Goal: Transaction & Acquisition: Purchase product/service

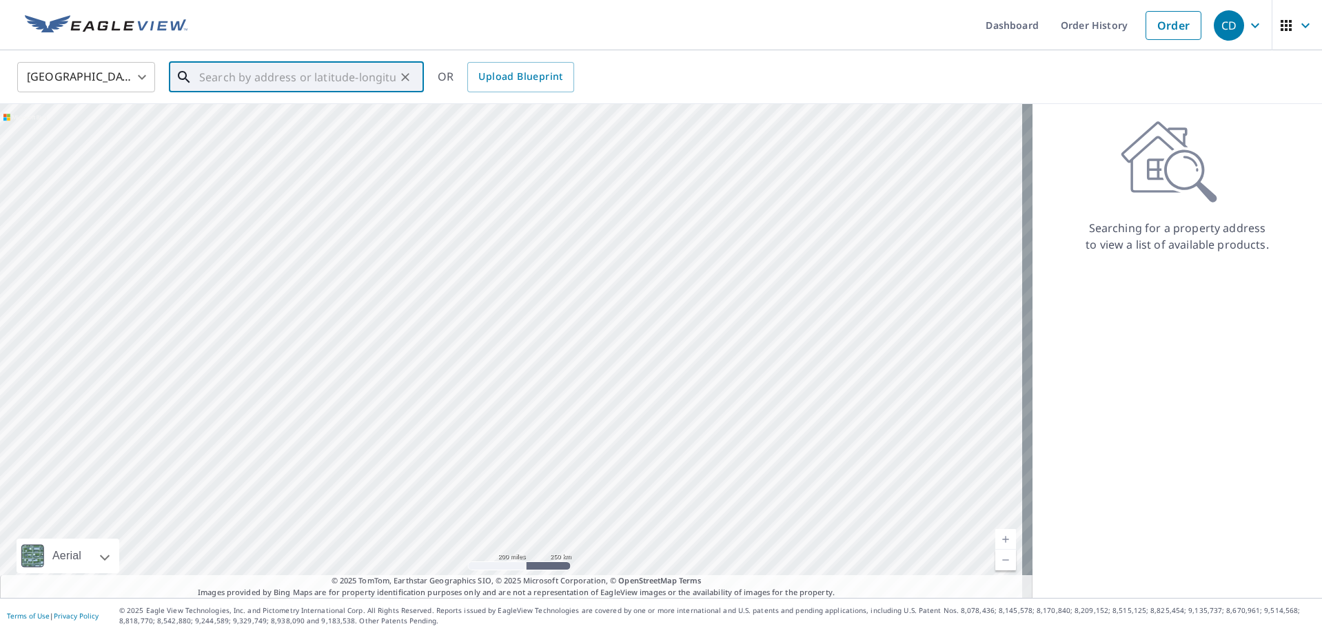
click at [208, 63] on input "text" at bounding box center [297, 77] width 196 height 39
click at [253, 123] on span "[STREET_ADDRESS]" at bounding box center [304, 117] width 216 height 17
type input "[STREET_ADDRESS]"
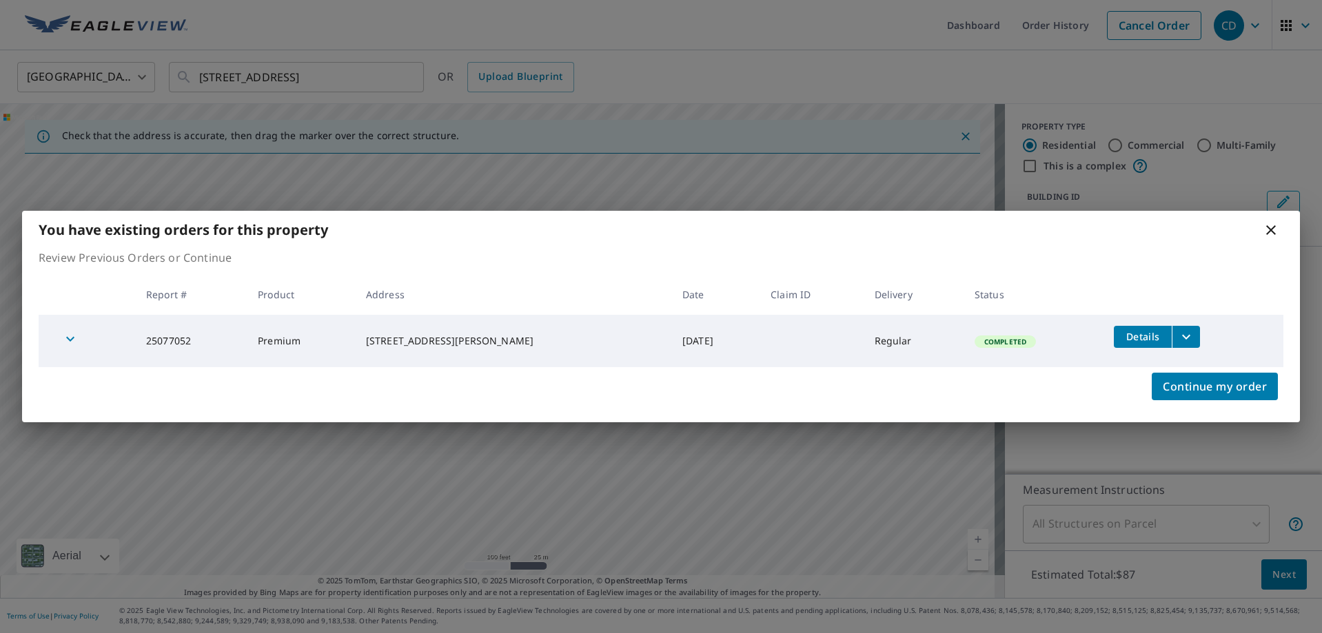
click at [1276, 229] on icon at bounding box center [1270, 230] width 17 height 17
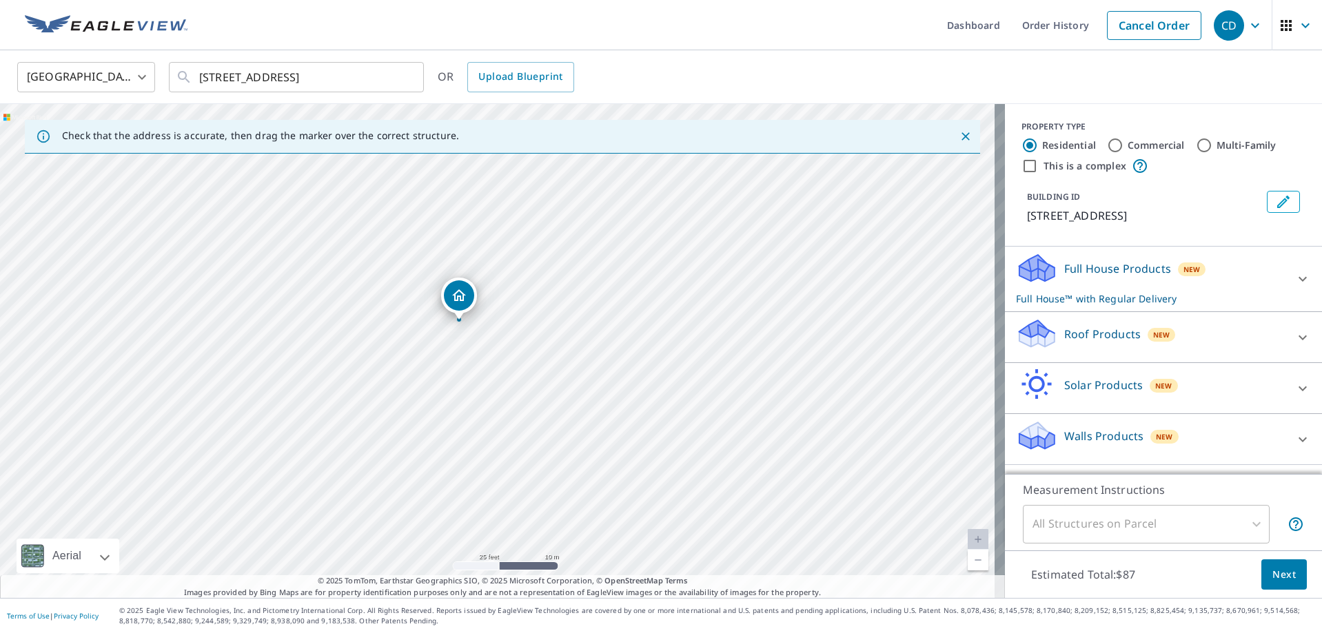
drag, startPoint x: 467, startPoint y: 300, endPoint x: 451, endPoint y: 323, distance: 27.7
click at [1052, 331] on div "Roof Products New" at bounding box center [1151, 337] width 270 height 39
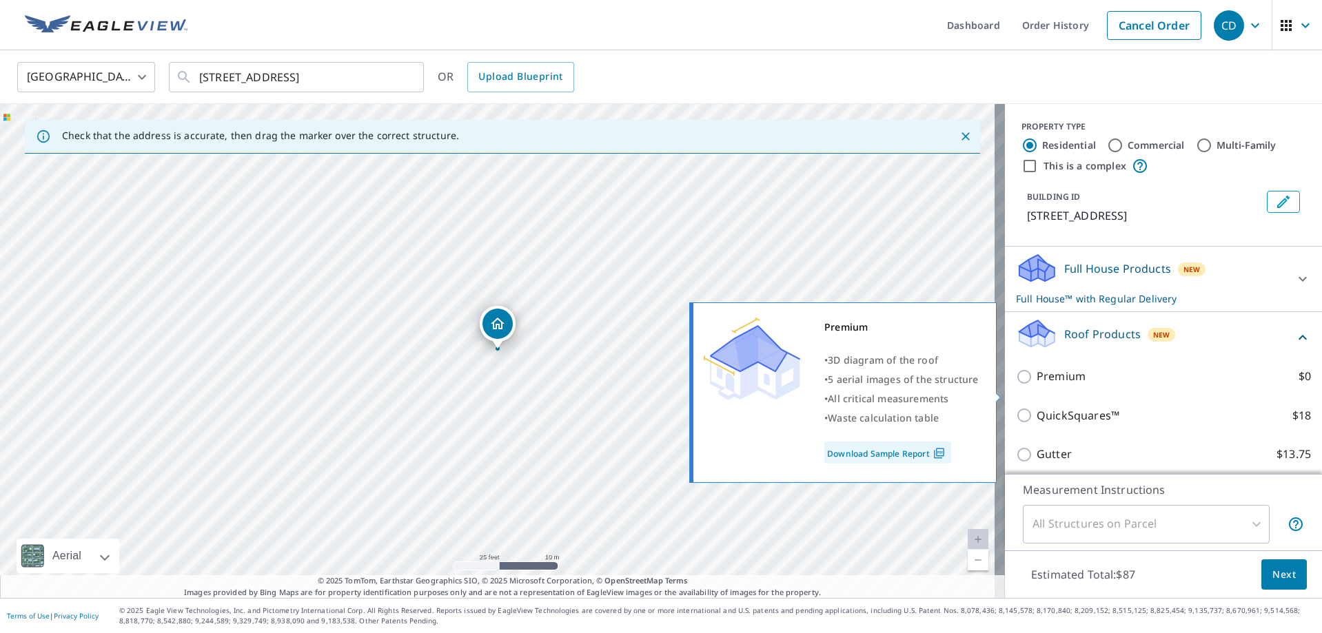
click at [1036, 385] on p "Premium" at bounding box center [1060, 376] width 49 height 17
click at [1034, 385] on input "Premium $0" at bounding box center [1026, 377] width 21 height 17
checkbox input "true"
checkbox input "false"
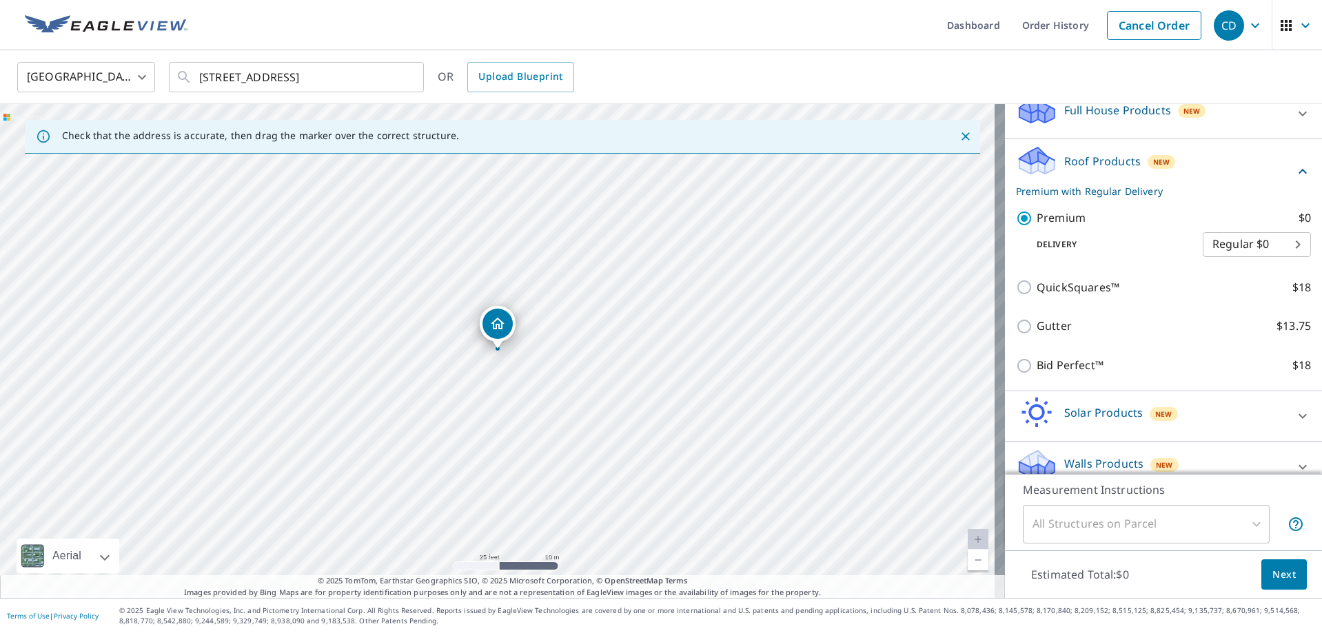
scroll to position [194, 0]
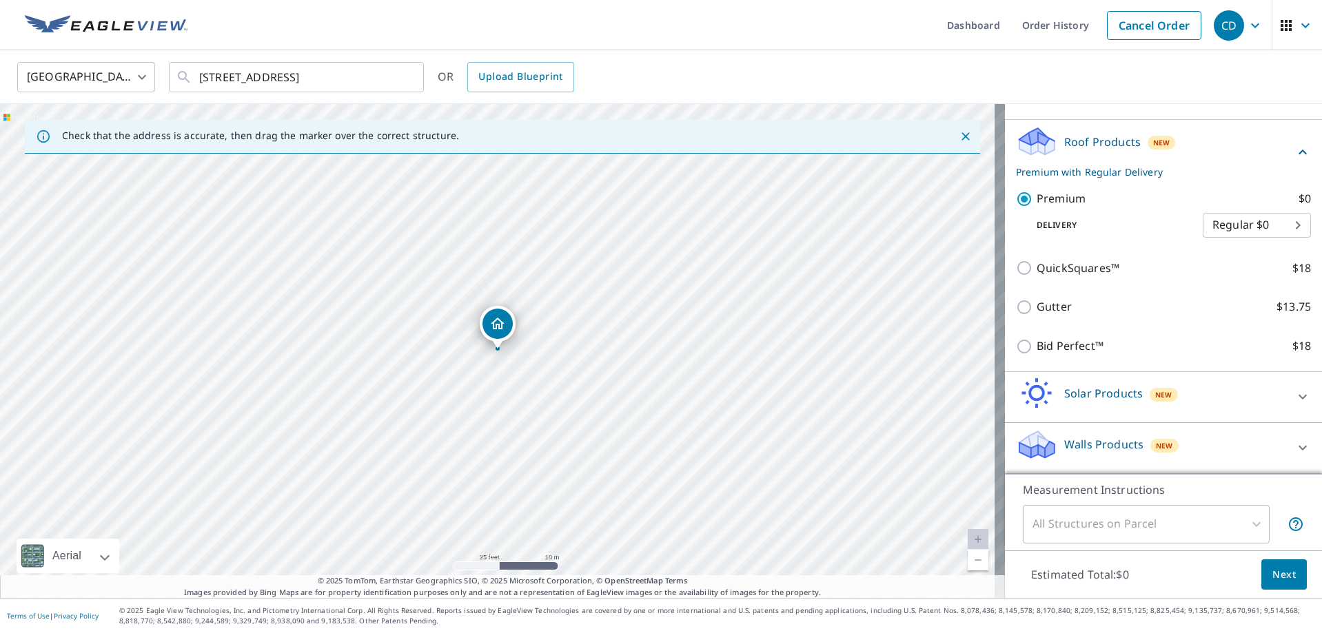
click at [1267, 585] on button "Next" at bounding box center [1283, 575] width 45 height 31
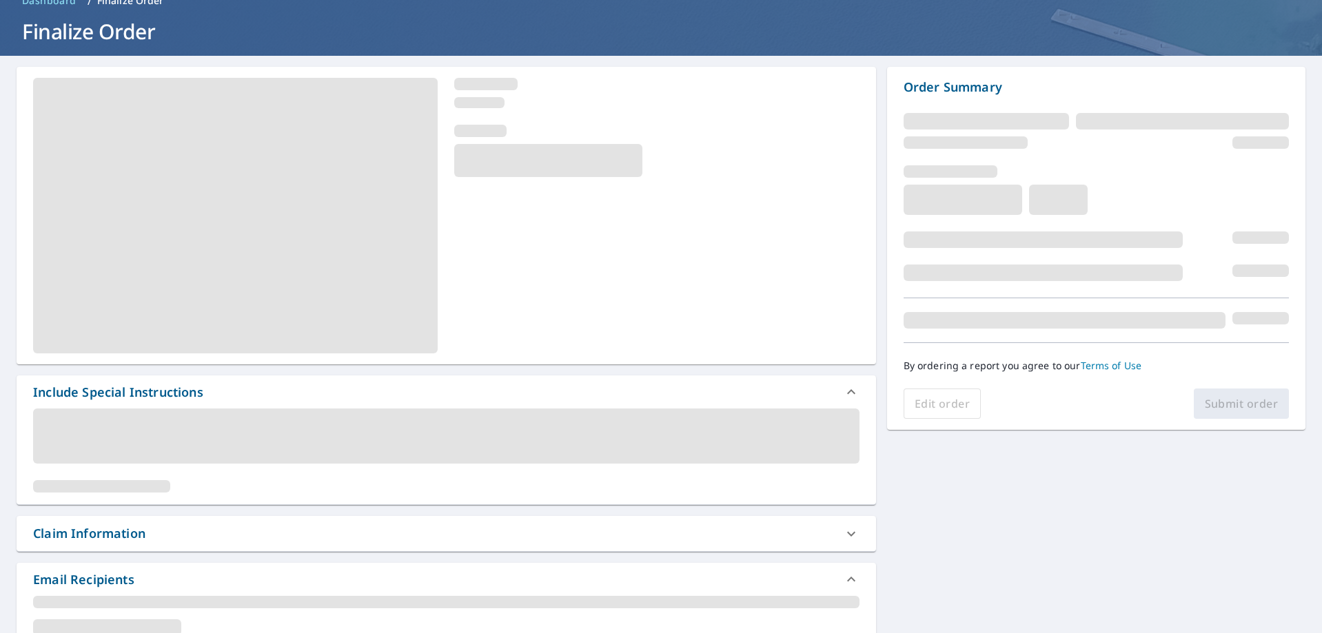
scroll to position [138, 0]
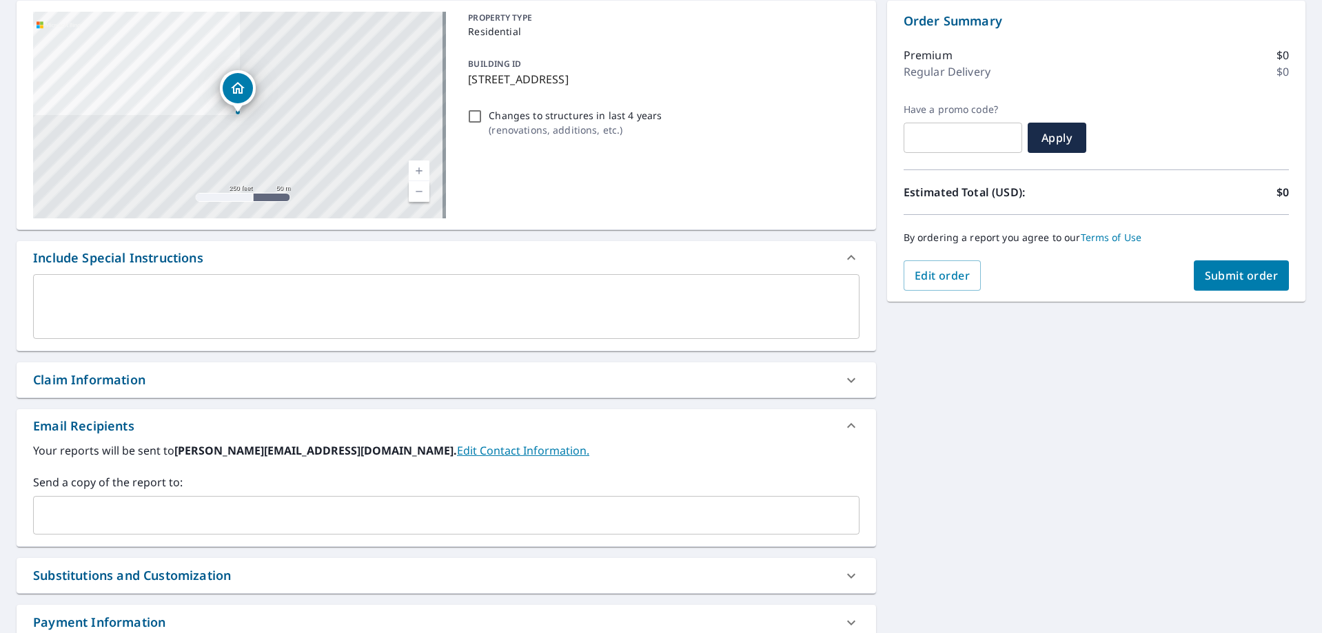
click at [80, 502] on input "text" at bounding box center [435, 515] width 793 height 26
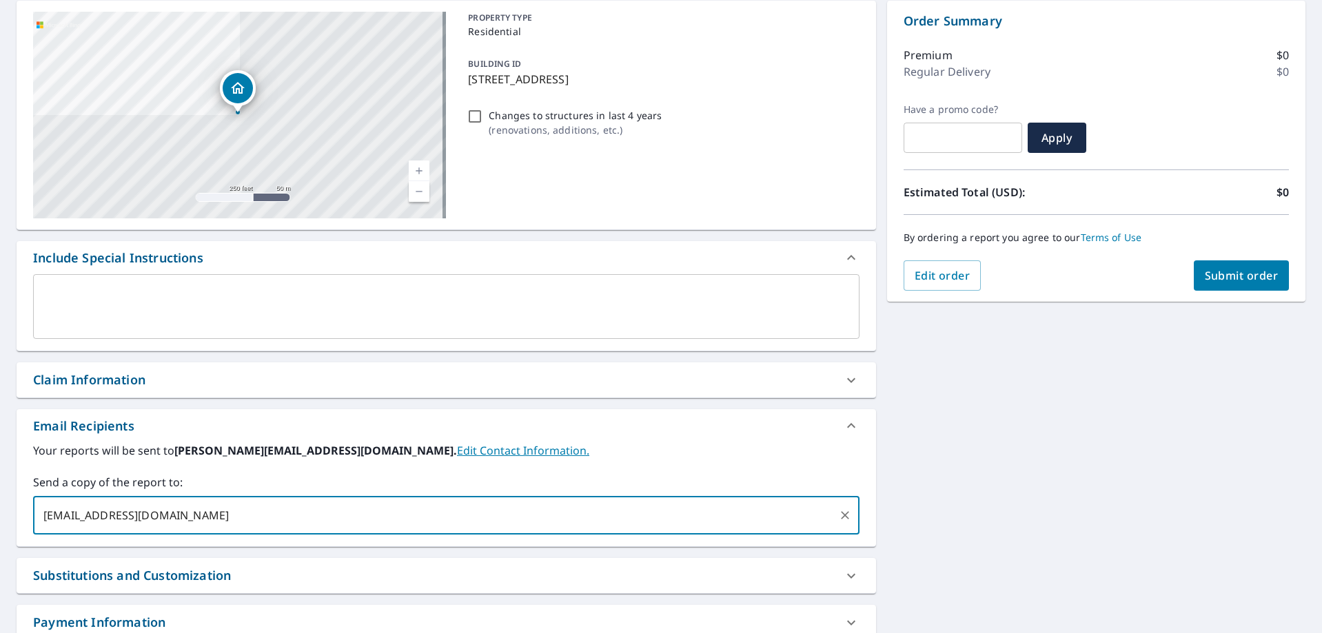
type input "[EMAIL_ADDRESS][DOMAIN_NAME]"
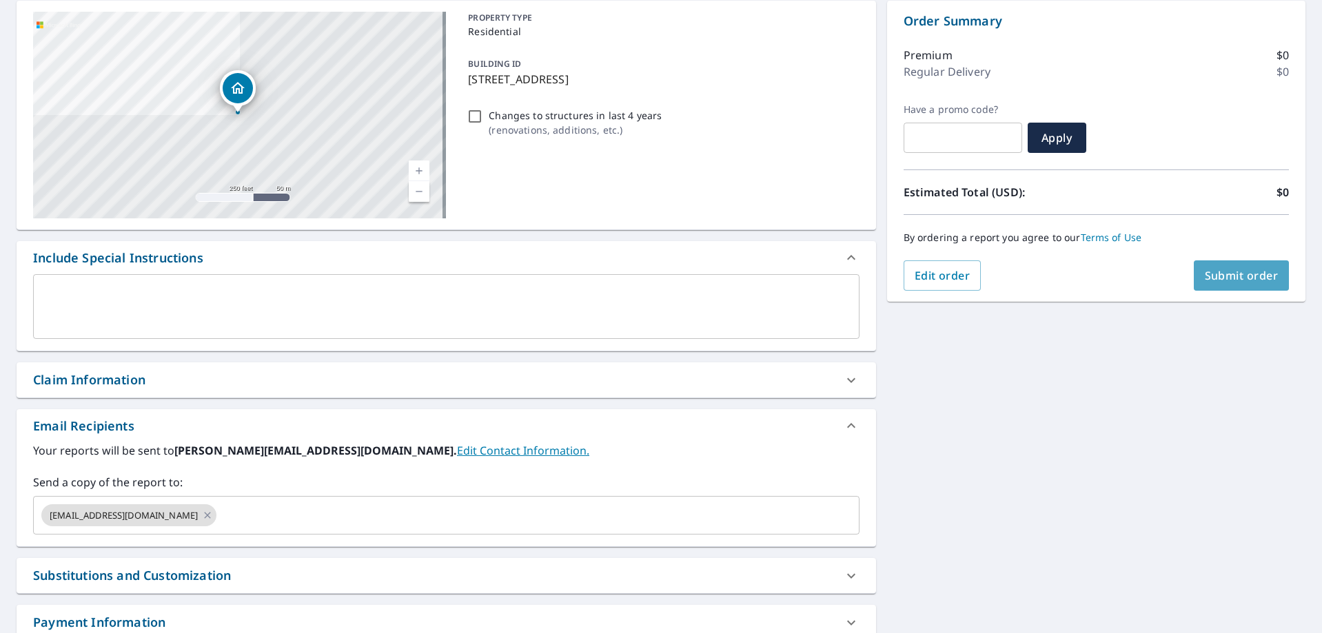
click at [1219, 277] on span "Submit order" at bounding box center [1242, 275] width 74 height 15
checkbox input "true"
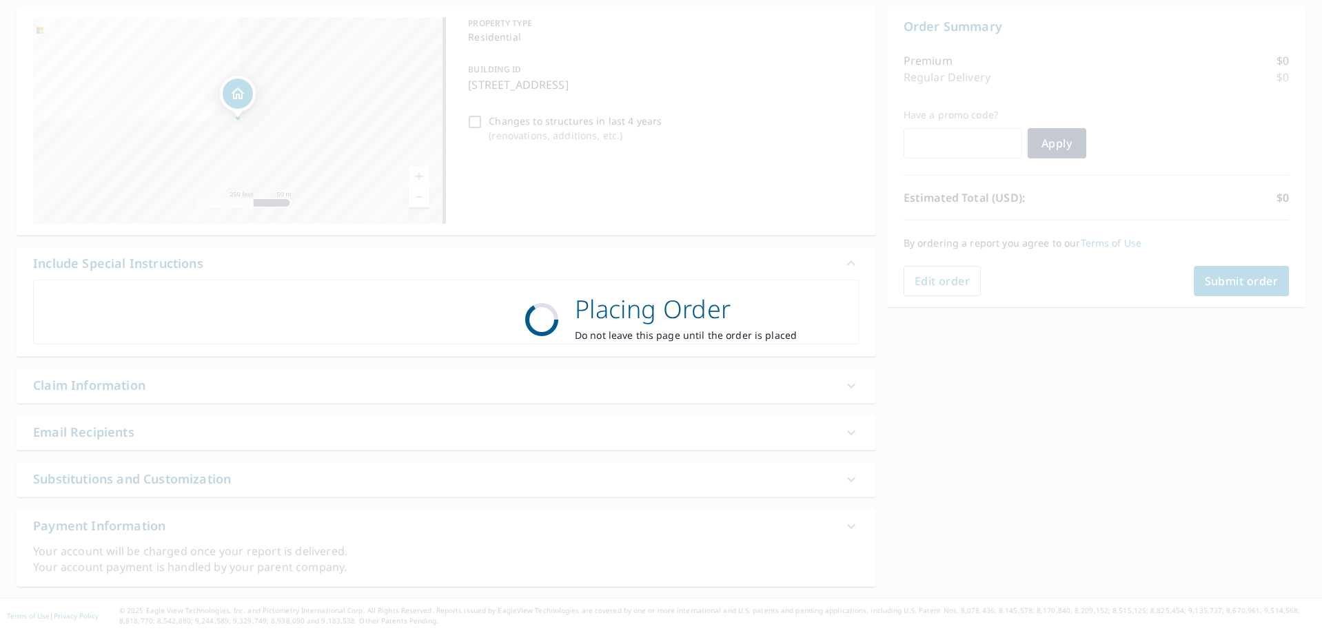
scroll to position [132, 0]
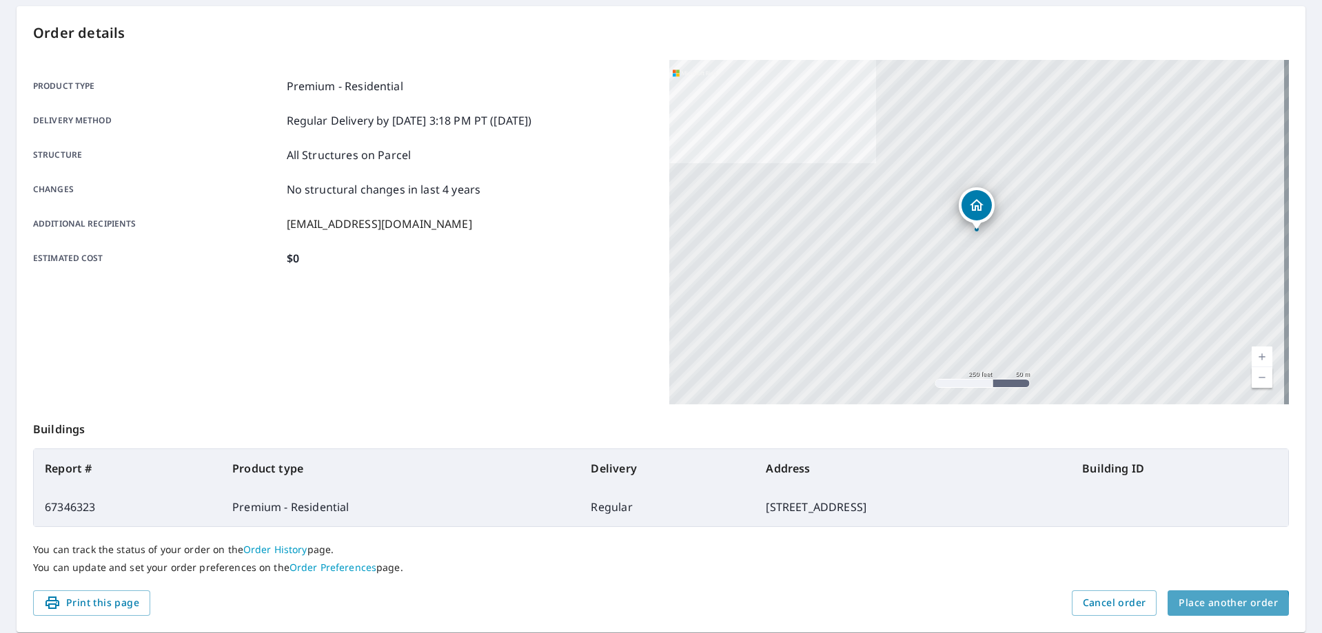
click at [1198, 609] on span "Place another order" at bounding box center [1227, 603] width 99 height 17
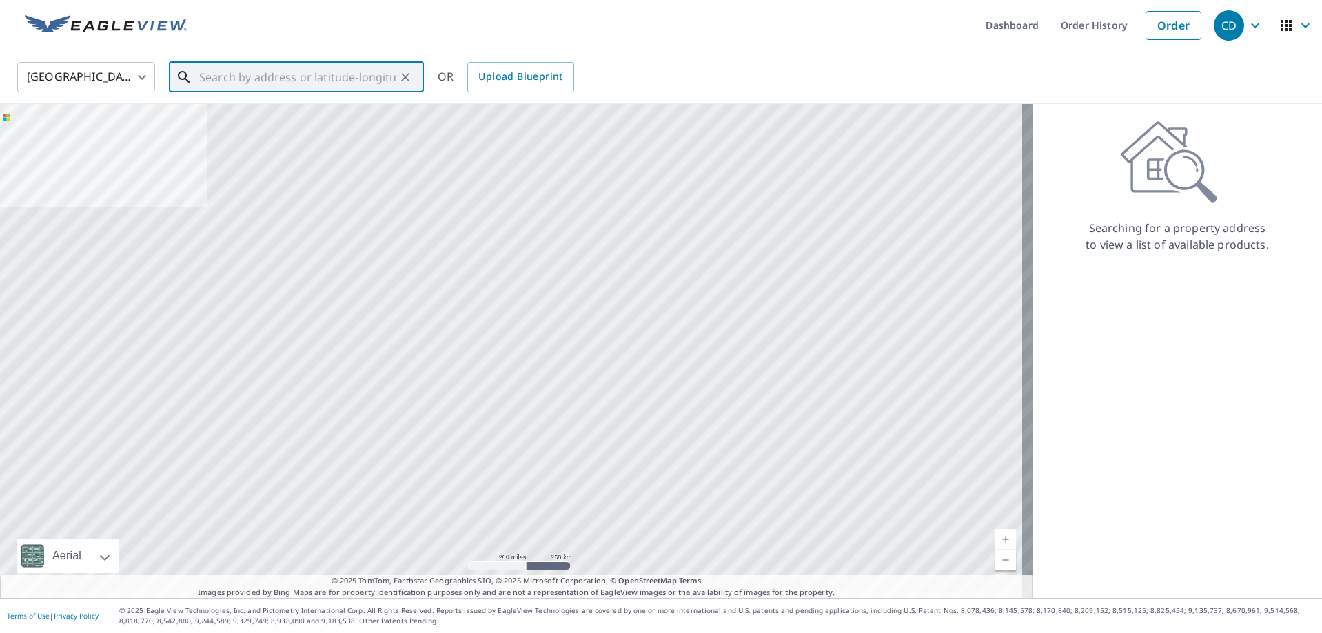
click at [259, 79] on input "text" at bounding box center [297, 77] width 196 height 39
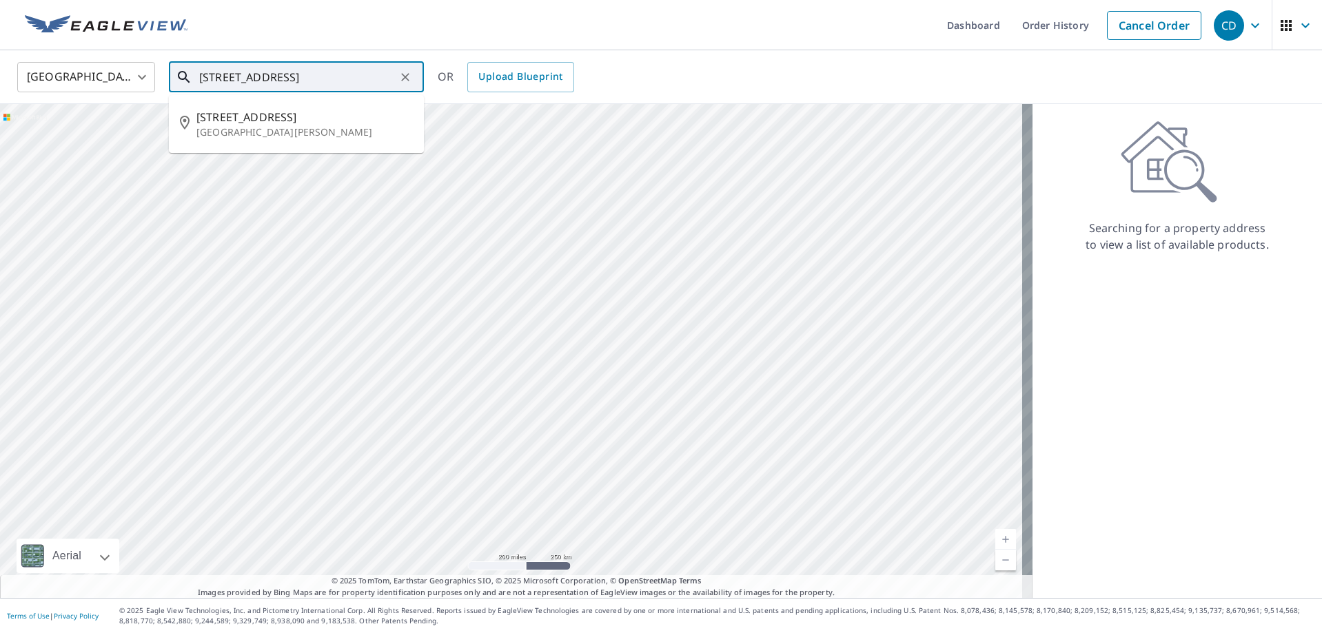
click at [263, 125] on p "[GEOGRAPHIC_DATA][PERSON_NAME]" at bounding box center [304, 132] width 216 height 14
type input "[STREET_ADDRESS][PERSON_NAME]"
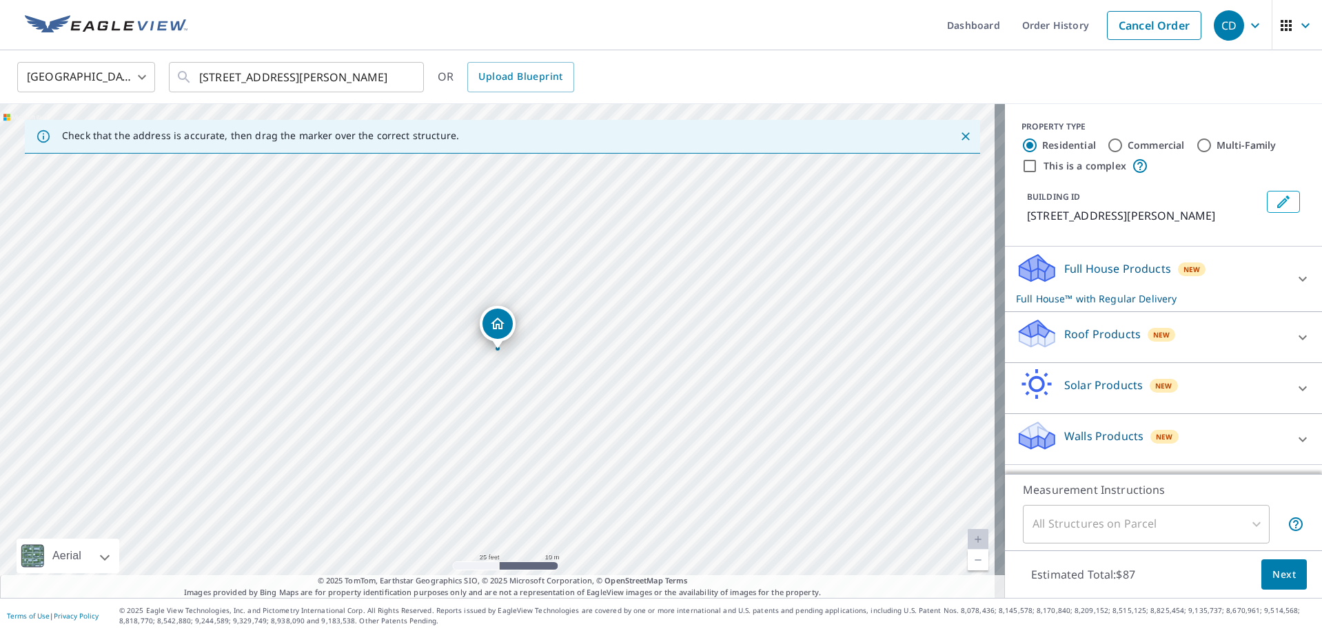
drag, startPoint x: 1093, startPoint y: 323, endPoint x: 1086, endPoint y: 334, distance: 13.0
click at [1092, 323] on div "Roof Products New" at bounding box center [1151, 337] width 270 height 39
click at [1019, 396] on div "Premium $0" at bounding box center [1163, 376] width 295 height 39
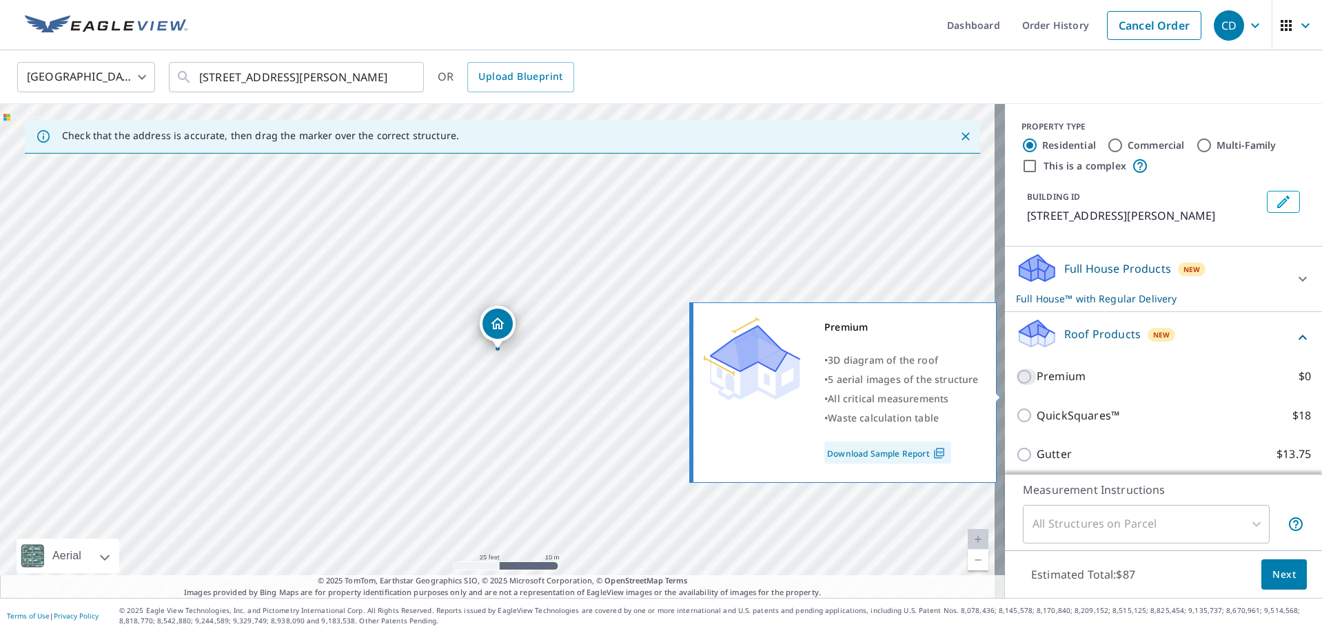
click at [1018, 385] on input "Premium $0" at bounding box center [1026, 377] width 21 height 17
checkbox input "true"
checkbox input "false"
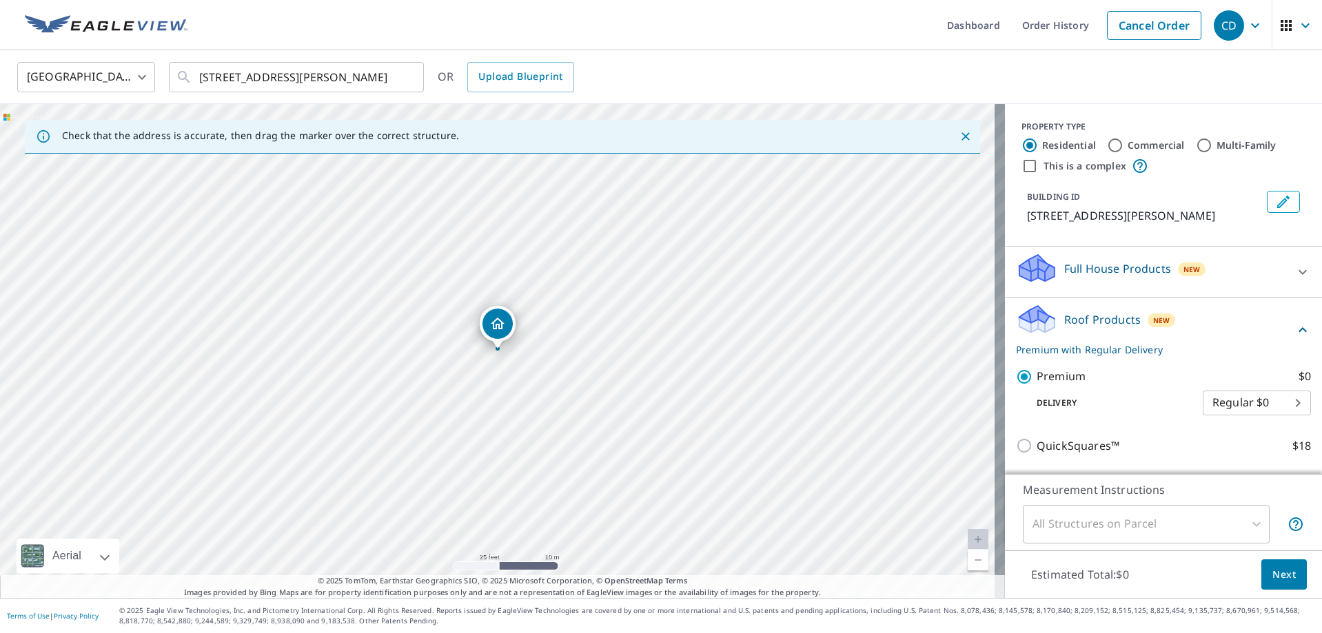
click at [1268, 584] on button "Next" at bounding box center [1283, 575] width 45 height 31
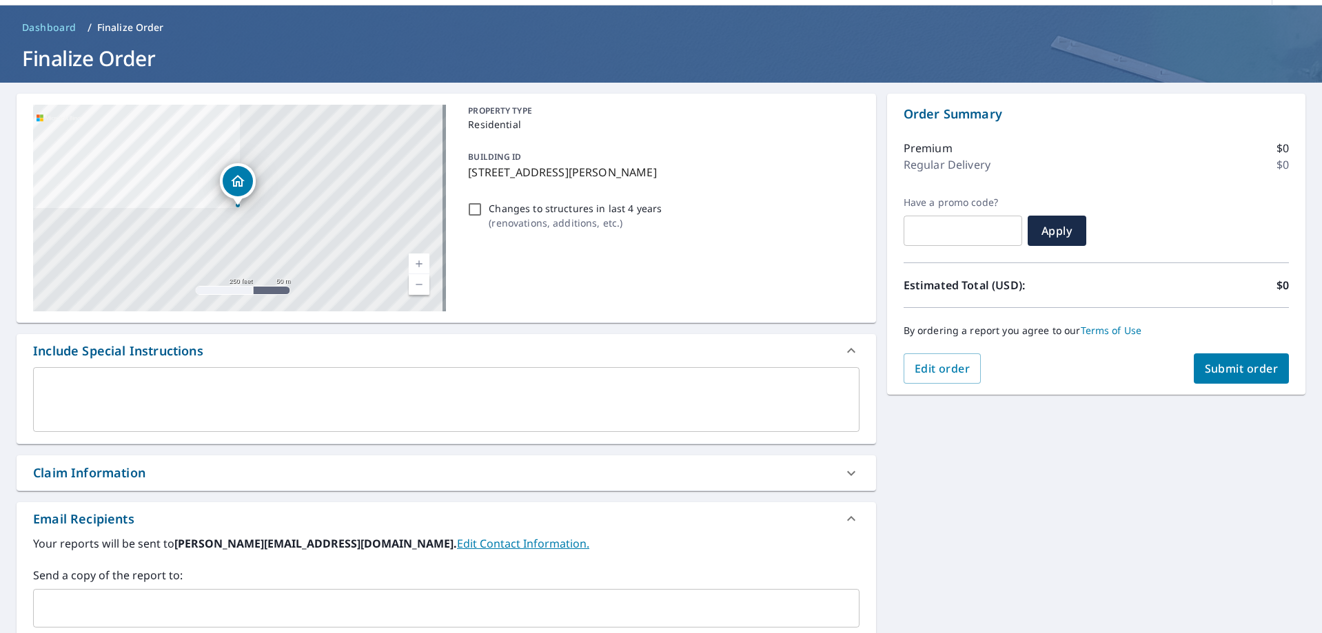
scroll to position [69, 0]
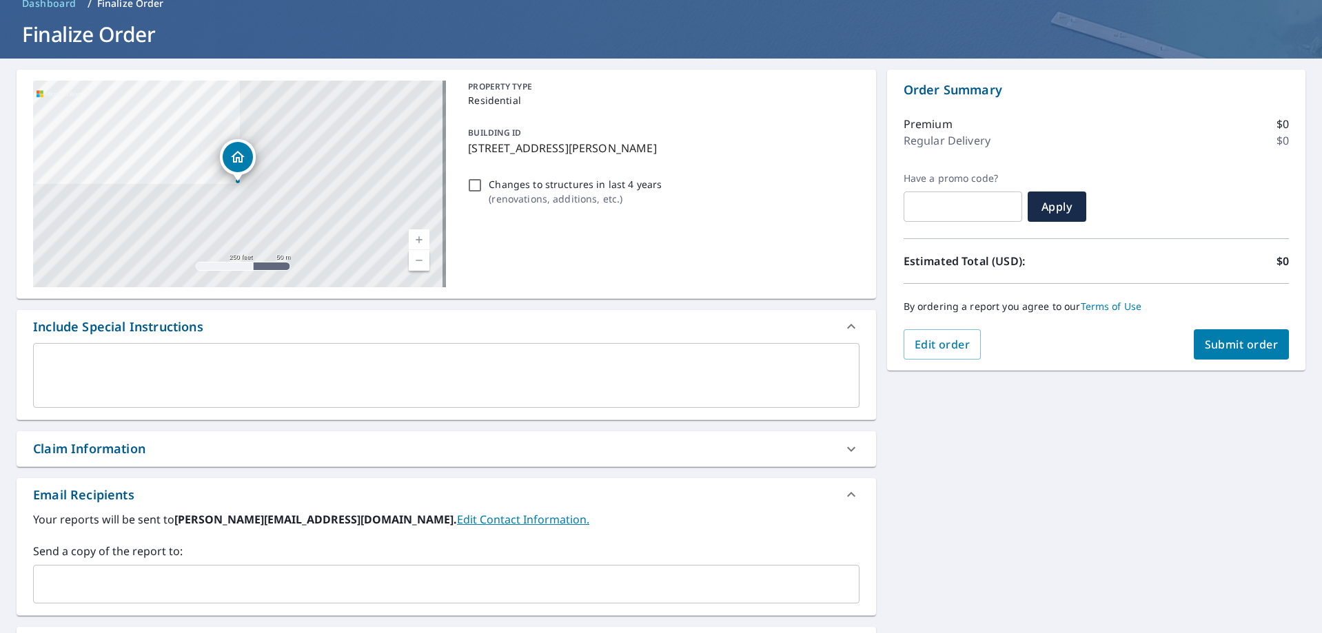
click at [39, 567] on div "​" at bounding box center [446, 584] width 826 height 39
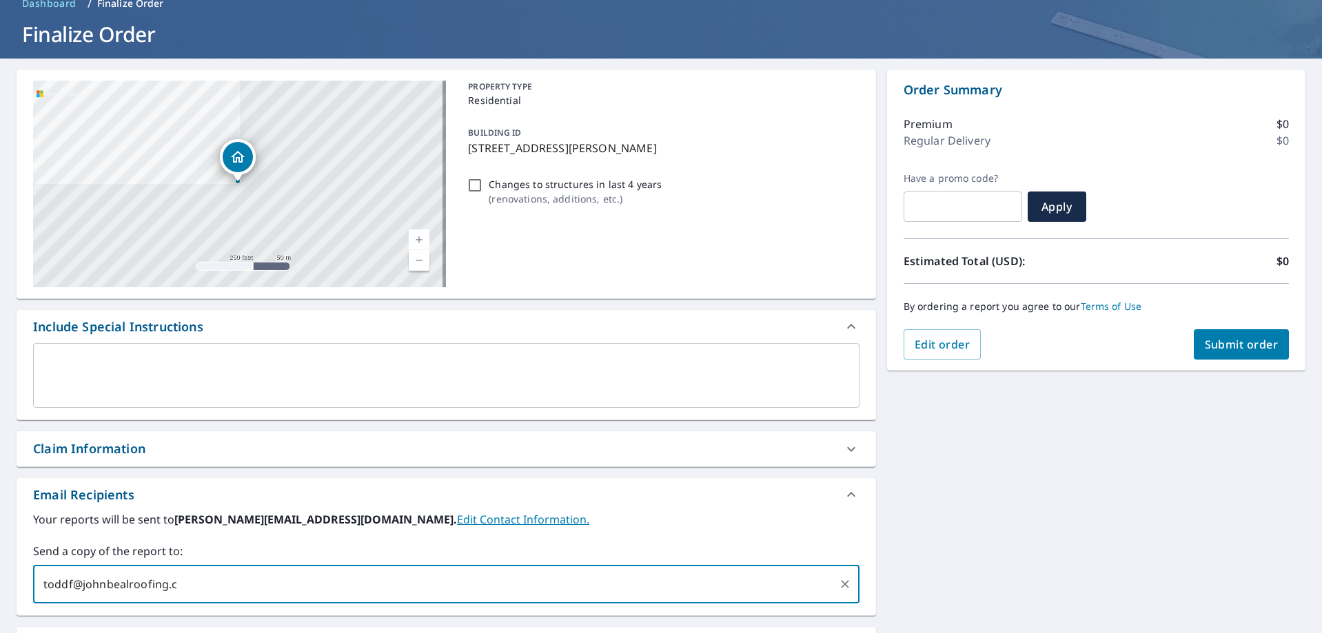
type input "[EMAIL_ADDRESS][DOMAIN_NAME]"
click at [202, 583] on icon at bounding box center [207, 584] width 11 height 15
checkbox input "true"
type input "[EMAIL_ADDRESS][DOMAIN_NAME]"
click at [1249, 342] on span "Submit order" at bounding box center [1242, 344] width 74 height 15
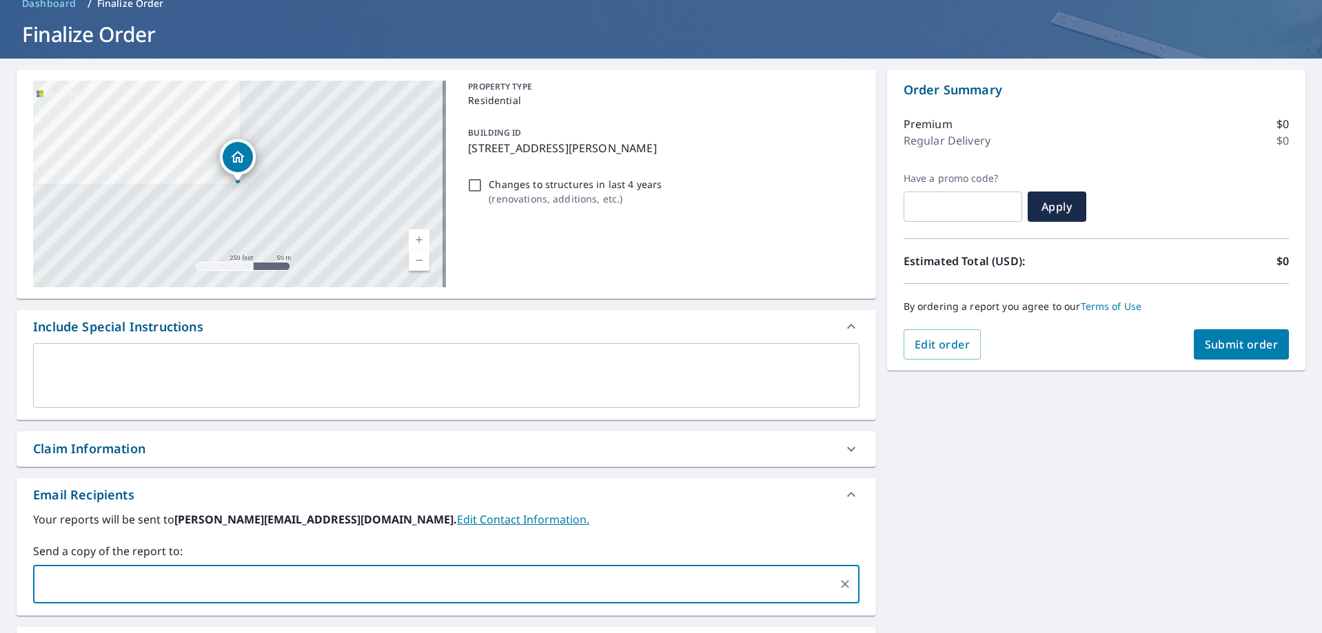
checkbox input "true"
